Goal: Information Seeking & Learning: Check status

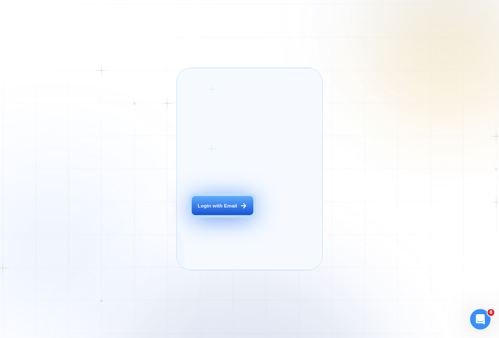
click at [234, 212] on button "Login with Email" at bounding box center [223, 205] width 62 height 19
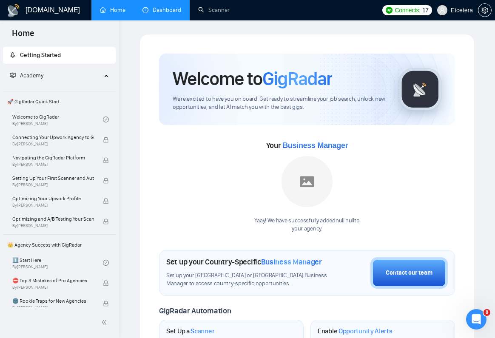
click at [149, 14] on link "Dashboard" at bounding box center [161, 9] width 39 height 7
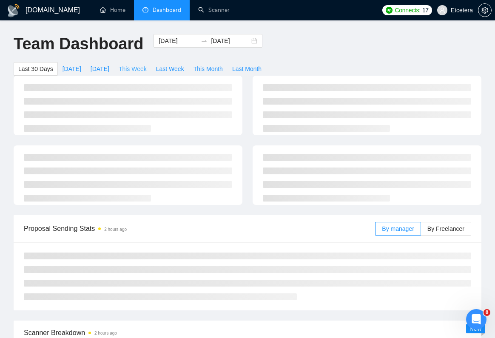
click at [133, 69] on span "This Week" at bounding box center [133, 68] width 28 height 9
type input "[DATE]"
click at [174, 68] on span "Last Week" at bounding box center [170, 68] width 28 height 9
type input "[DATE]"
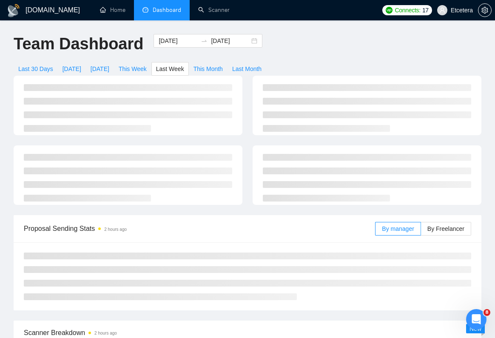
type input "[DATE]"
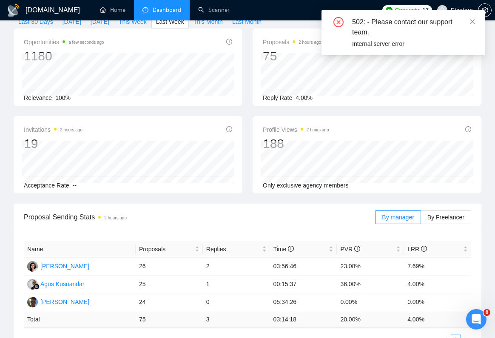
scroll to position [43, 0]
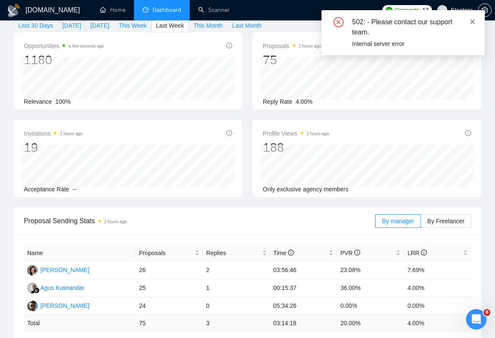
click at [473, 24] on icon "close" at bounding box center [472, 22] width 6 height 6
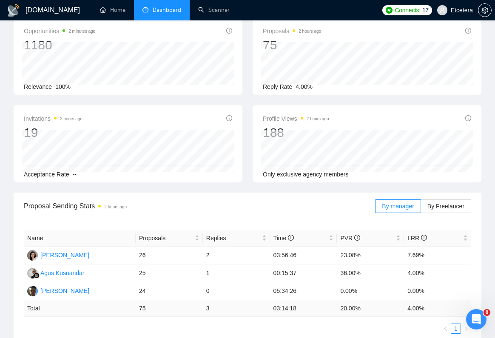
scroll to position [0, 0]
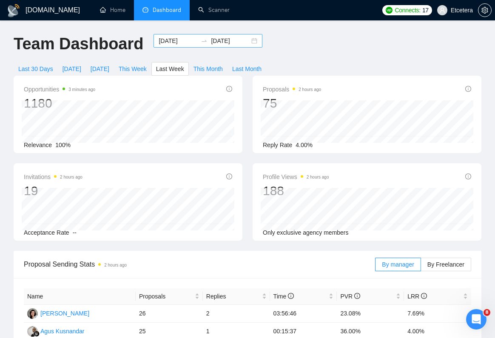
click at [170, 39] on input "[DATE]" at bounding box center [177, 40] width 39 height 9
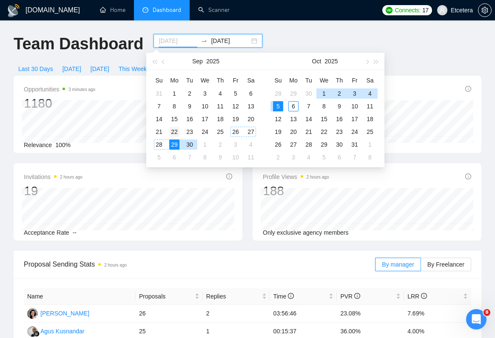
type input "[DATE]"
click at [177, 129] on div "22" at bounding box center [174, 132] width 10 height 10
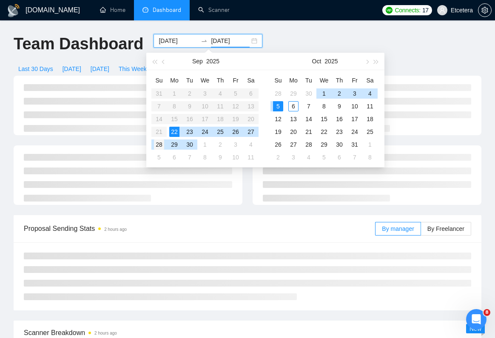
type input "[DATE]"
click at [157, 144] on div "28" at bounding box center [159, 144] width 10 height 10
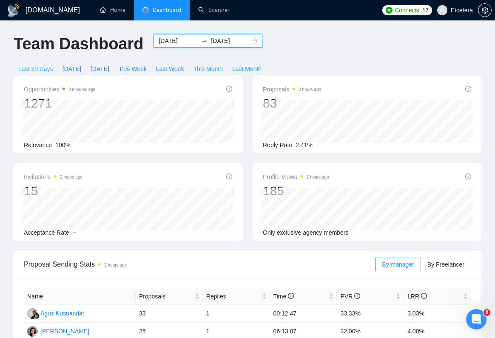
click at [29, 68] on span "Last 30 Days" at bounding box center [35, 68] width 35 height 9
type input "[DATE]"
click at [164, 39] on input "[DATE]" at bounding box center [177, 40] width 39 height 9
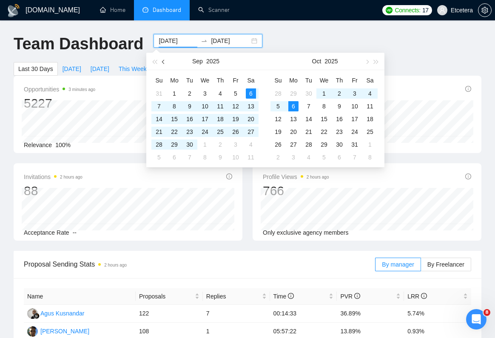
click at [163, 63] on span "button" at bounding box center [164, 61] width 4 height 4
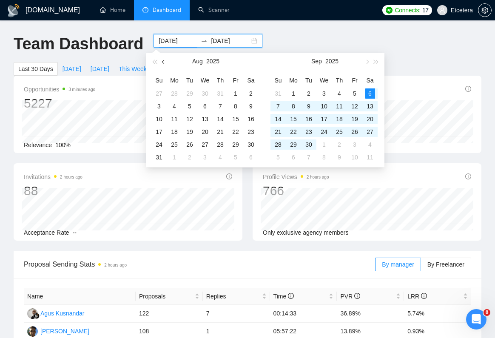
click at [163, 63] on span "button" at bounding box center [164, 61] width 4 height 4
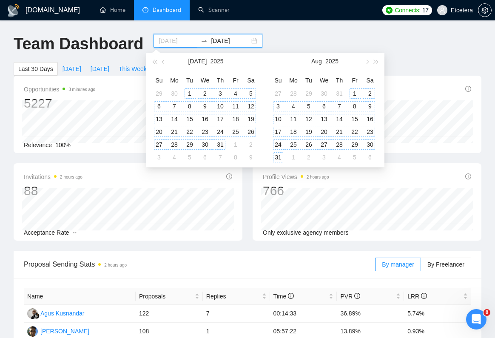
click at [190, 94] on div "1" at bounding box center [189, 93] width 10 height 10
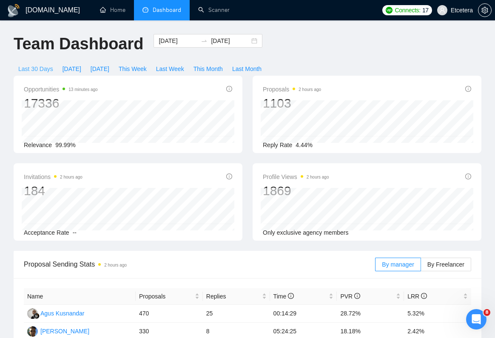
click at [38, 71] on span "Last 30 Days" at bounding box center [35, 68] width 35 height 9
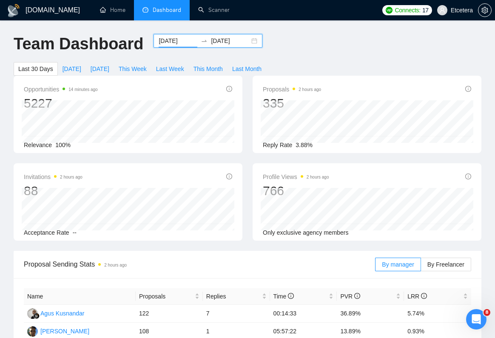
click at [174, 41] on input "[DATE]" at bounding box center [177, 40] width 39 height 9
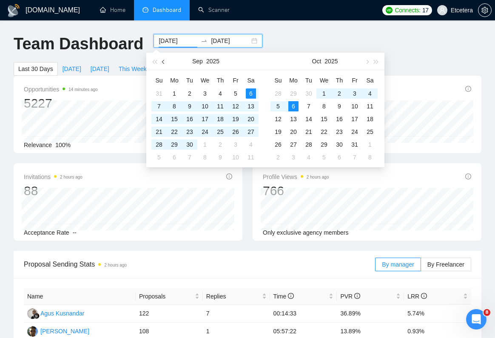
click at [163, 61] on span "button" at bounding box center [164, 61] width 4 height 4
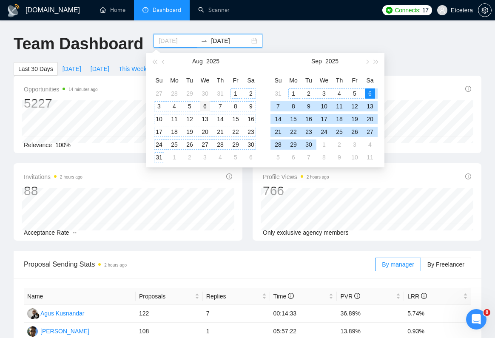
type input "[DATE]"
click at [204, 107] on div "6" at bounding box center [205, 106] width 10 height 10
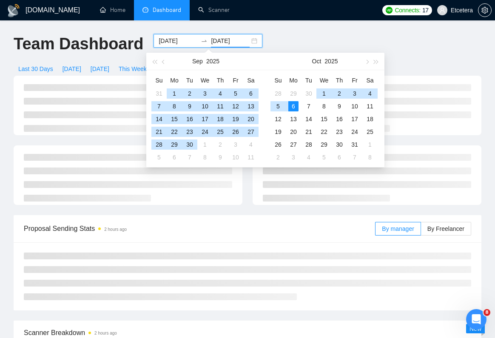
type input "[DATE]"
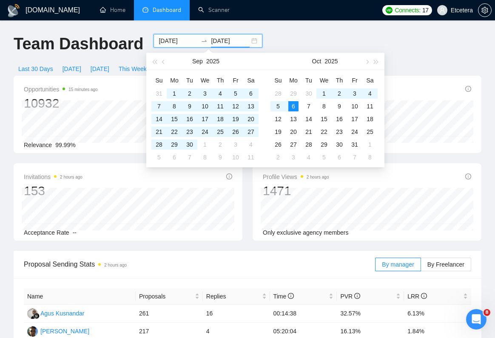
click at [324, 40] on div "Team Dashboard [DATE] [DATE] Last 30 Days [DATE] [DATE] This Week Last Week Thi…" at bounding box center [247, 55] width 478 height 42
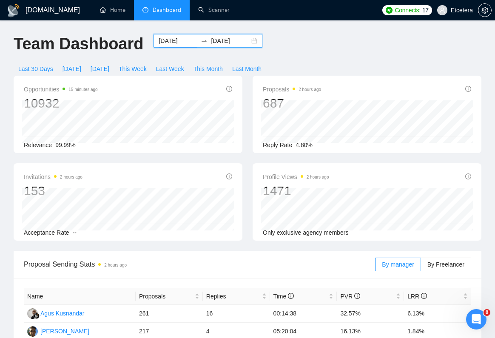
click at [171, 39] on input "[DATE]" at bounding box center [177, 40] width 39 height 9
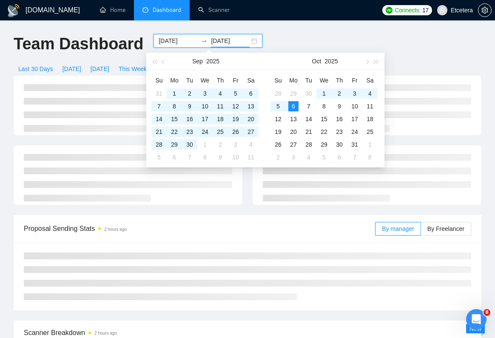
click at [307, 37] on div "Team Dashboard [DATE] [DATE] Last 30 Days [DATE] [DATE] This Week Last Week Thi…" at bounding box center [247, 55] width 478 height 42
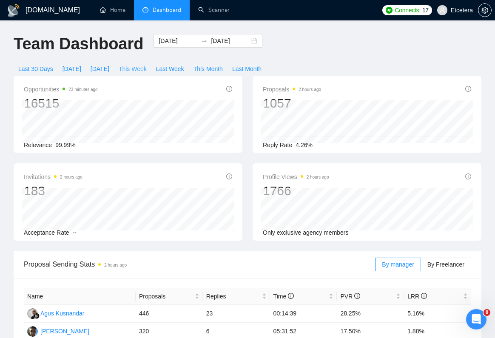
click at [139, 68] on span "This Week" at bounding box center [133, 68] width 28 height 9
type input "[DATE]"
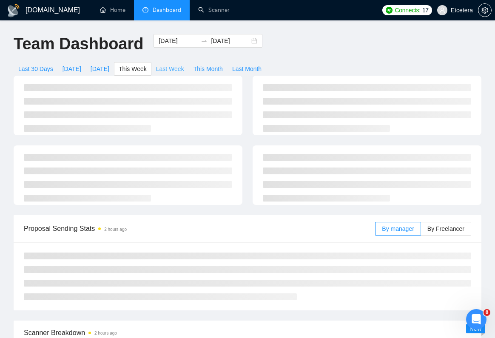
click at [167, 69] on span "Last Week" at bounding box center [170, 68] width 28 height 9
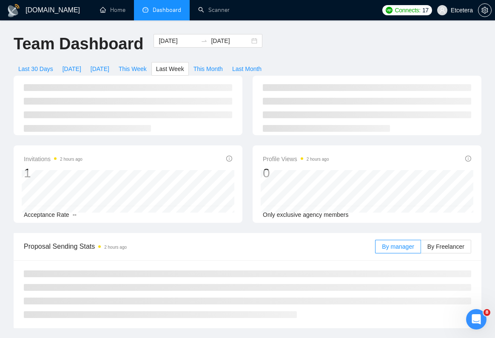
type input "[DATE]"
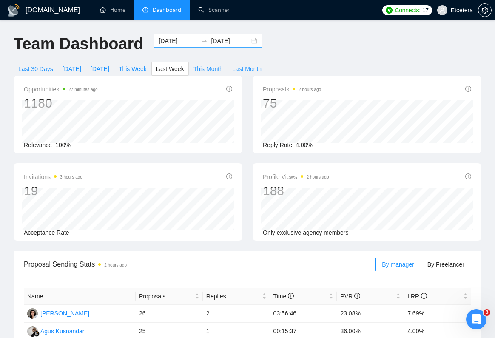
click at [169, 41] on input "[DATE]" at bounding box center [177, 40] width 39 height 9
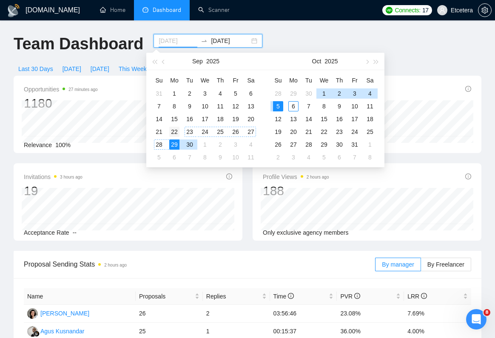
type input "[DATE]"
click at [176, 131] on div "22" at bounding box center [174, 132] width 10 height 10
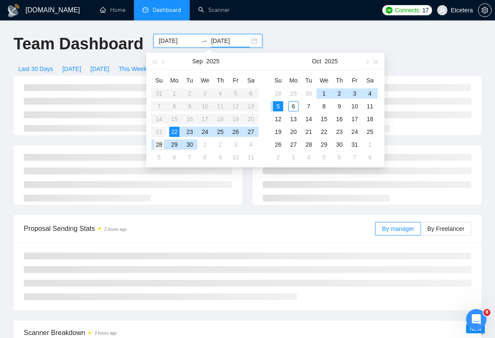
type input "[DATE]"
click at [160, 138] on td "28" at bounding box center [158, 144] width 15 height 13
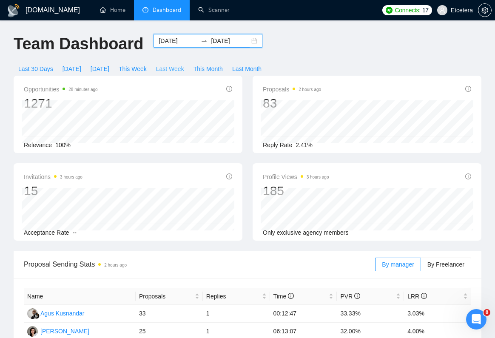
click at [176, 68] on span "Last Week" at bounding box center [170, 68] width 28 height 9
type input "[DATE]"
click at [174, 41] on input "[DATE]" at bounding box center [177, 40] width 39 height 9
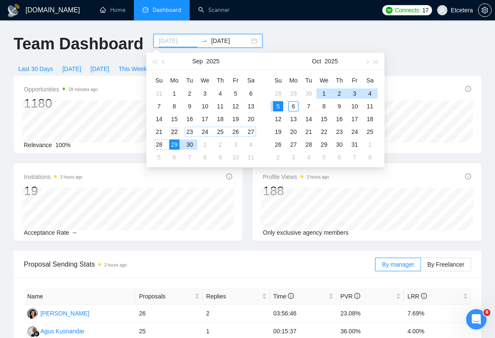
type input "[DATE]"
click at [174, 129] on div "22" at bounding box center [174, 132] width 10 height 10
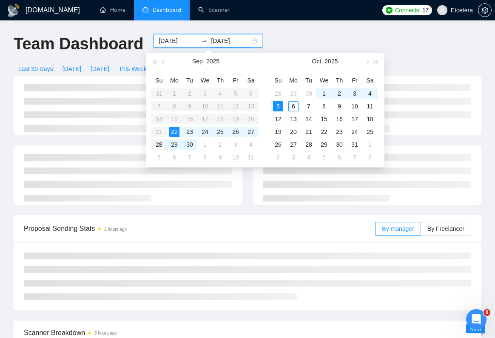
type input "[DATE]"
click at [159, 141] on div "28" at bounding box center [159, 144] width 10 height 10
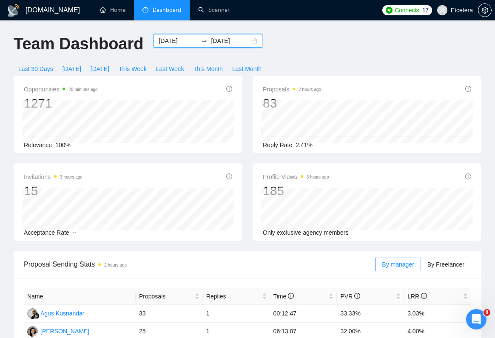
click at [167, 44] on input "[DATE]" at bounding box center [177, 40] width 39 height 9
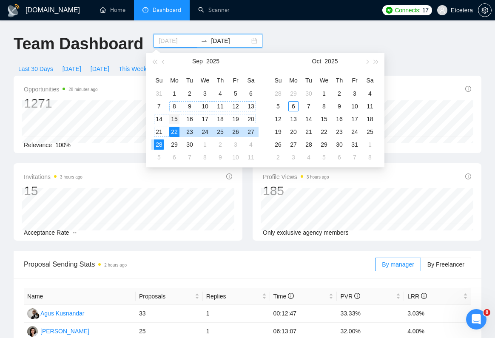
type input "[DATE]"
click at [176, 115] on div "15" at bounding box center [174, 119] width 10 height 10
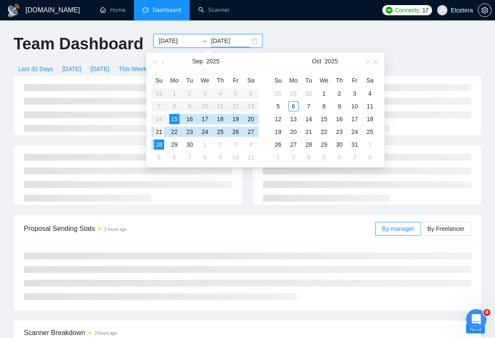
type input "[DATE]"
click at [160, 128] on div "21" at bounding box center [159, 132] width 10 height 10
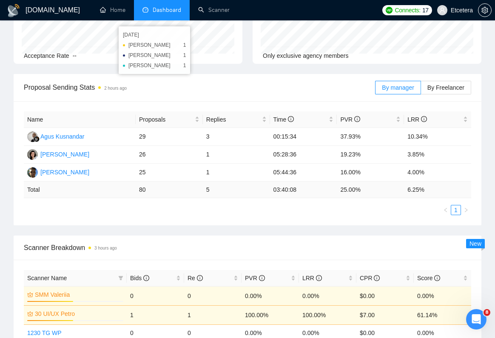
scroll to position [305, 0]
